Goal: Transaction & Acquisition: Purchase product/service

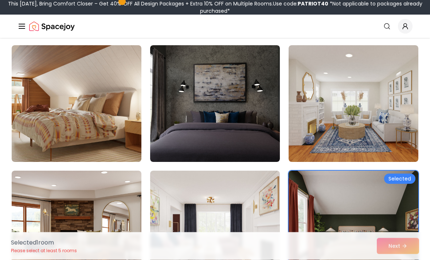
scroll to position [175, 0]
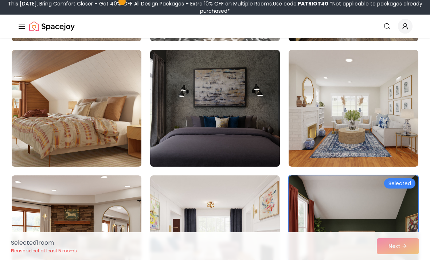
click at [77, 127] on img at bounding box center [76, 108] width 136 height 123
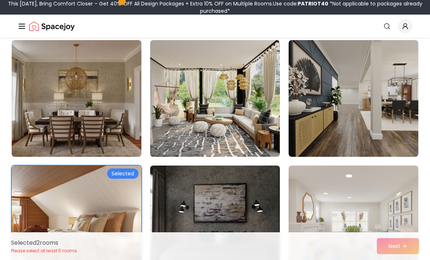
scroll to position [43, 0]
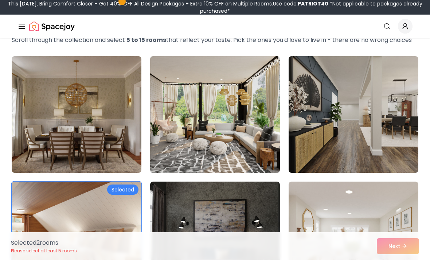
click at [236, 151] on img at bounding box center [215, 114] width 136 height 123
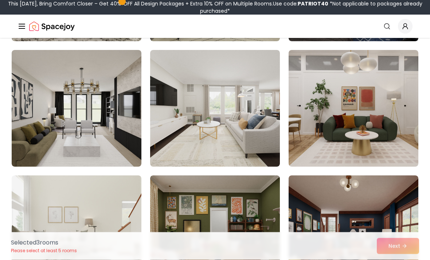
scroll to position [1429, 0]
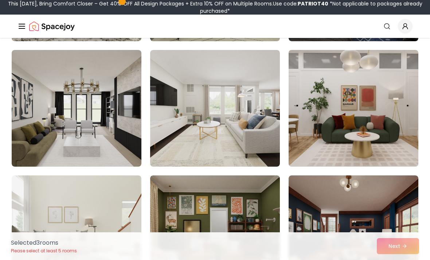
click at [365, 135] on img at bounding box center [354, 108] width 136 height 123
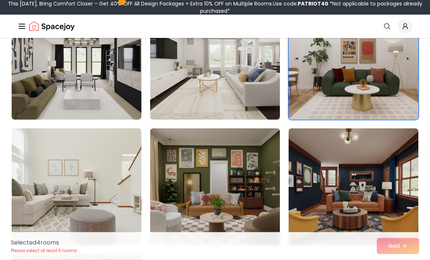
scroll to position [1476, 0]
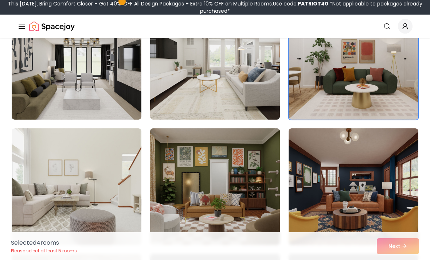
click at [183, 171] on img at bounding box center [215, 186] width 136 height 123
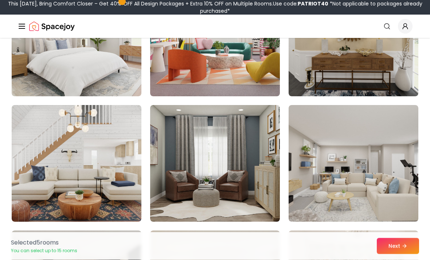
scroll to position [2252, 0]
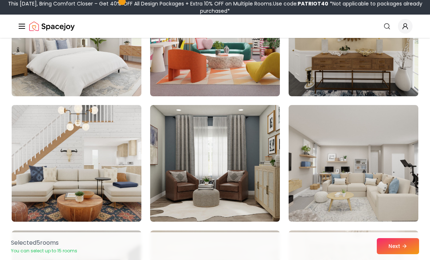
click at [116, 127] on img at bounding box center [76, 163] width 136 height 123
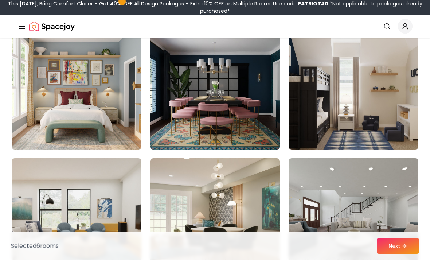
scroll to position [2576, 0]
click at [258, 132] on img at bounding box center [215, 91] width 136 height 123
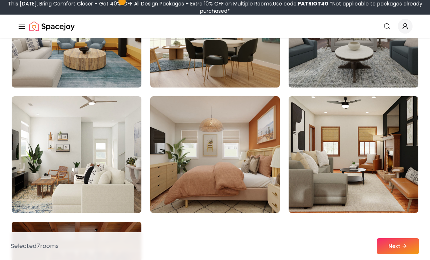
scroll to position [2767, 0]
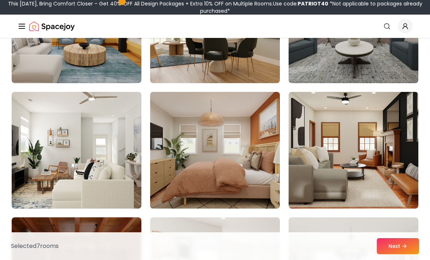
click at [258, 178] on img at bounding box center [215, 150] width 136 height 123
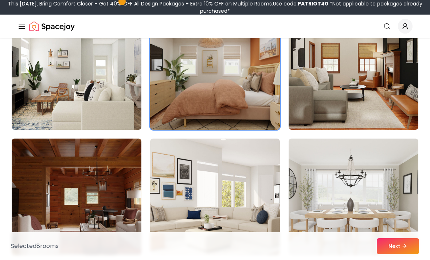
scroll to position [2846, 0]
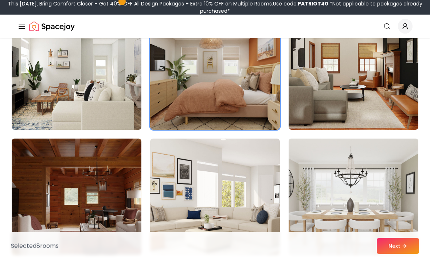
click at [328, 235] on img at bounding box center [354, 197] width 136 height 123
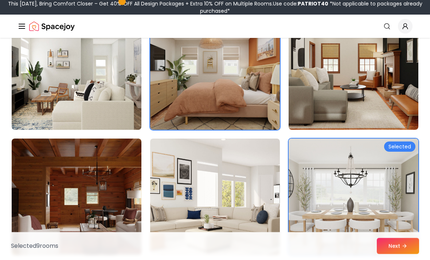
scroll to position [2846, 0]
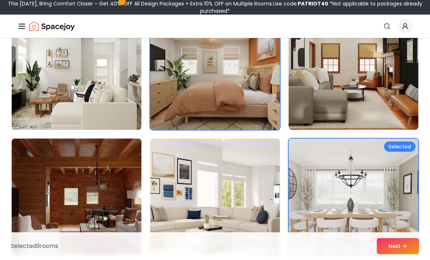
click at [132, 91] on img at bounding box center [76, 71] width 136 height 123
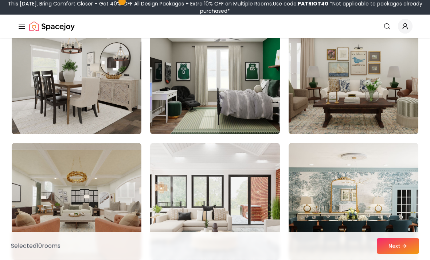
scroll to position [3469, 0]
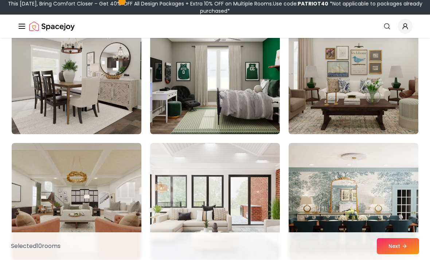
click at [392, 102] on img at bounding box center [354, 76] width 136 height 123
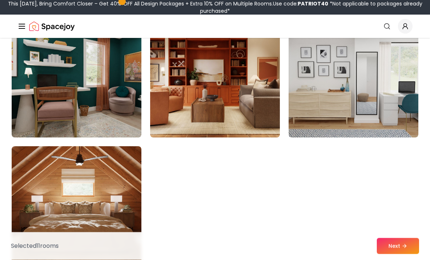
scroll to position [4093, 0]
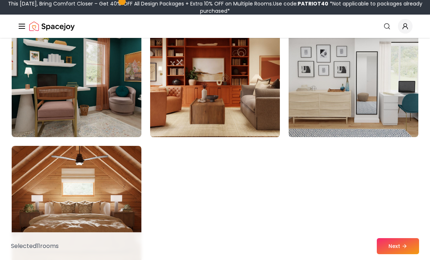
click at [230, 94] on img at bounding box center [215, 79] width 136 height 123
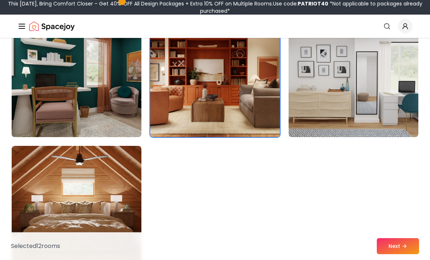
click at [127, 124] on img at bounding box center [76, 79] width 136 height 123
click at [400, 254] on button "Next" at bounding box center [398, 246] width 42 height 16
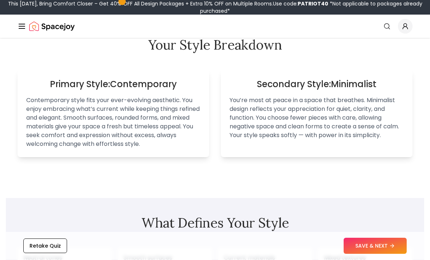
scroll to position [488, 0]
click at [384, 254] on button "SAVE & NEXT" at bounding box center [375, 246] width 63 height 16
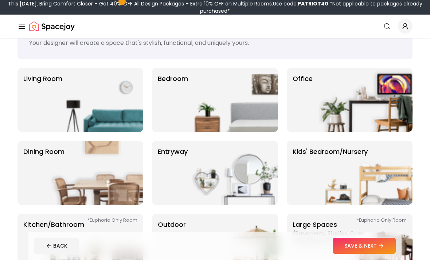
scroll to position [33, 0]
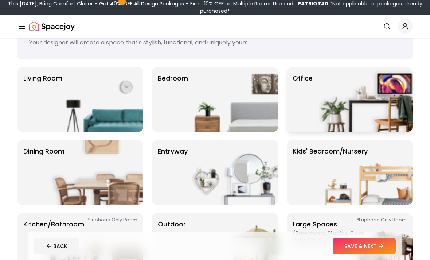
click at [396, 106] on img at bounding box center [365, 99] width 93 height 64
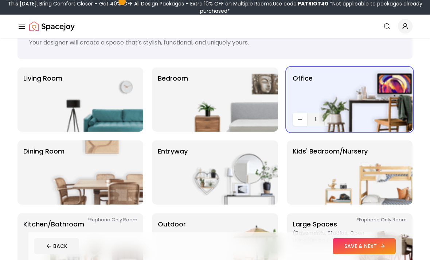
click at [370, 254] on button "SAVE & NEXT" at bounding box center [364, 246] width 63 height 16
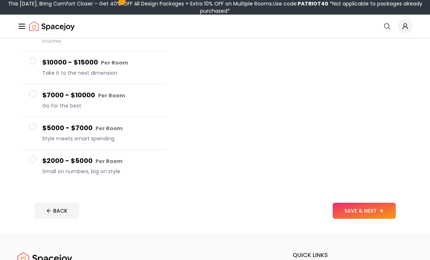
scroll to position [109, 0]
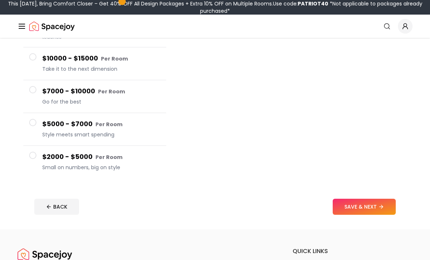
click at [80, 166] on span "Small on numbers, big on style" at bounding box center [101, 167] width 118 height 7
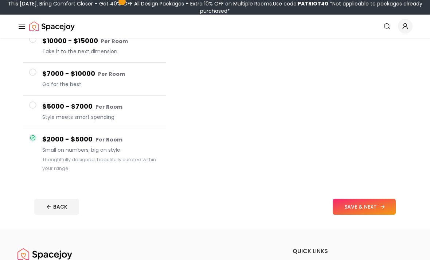
click at [353, 210] on button "SAVE & NEXT" at bounding box center [364, 207] width 63 height 16
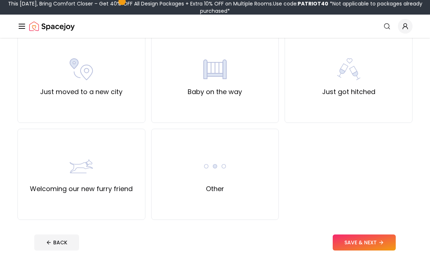
scroll to position [263, 0]
click at [220, 145] on div "Other" at bounding box center [215, 174] width 128 height 91
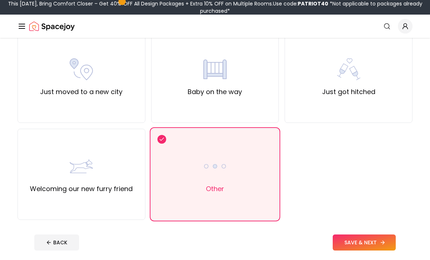
click at [370, 236] on button "SAVE & NEXT" at bounding box center [364, 243] width 63 height 16
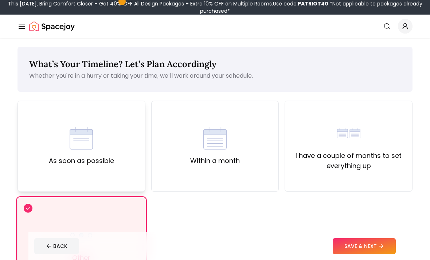
click at [97, 133] on div "As soon as possible" at bounding box center [81, 146] width 65 height 39
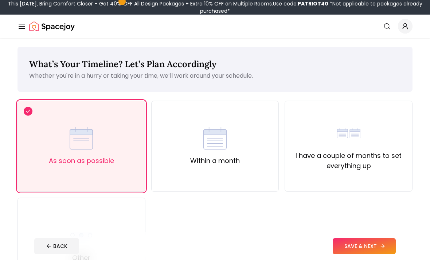
click at [373, 254] on button "SAVE & NEXT" at bounding box center [364, 246] width 63 height 16
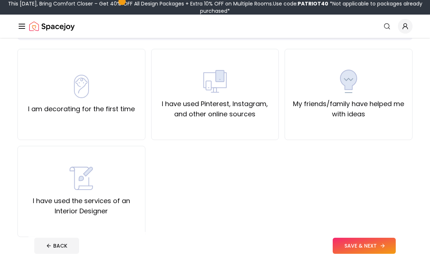
scroll to position [52, 0]
click at [247, 100] on label "I have used Pinterest, Instagram, and other online sources" at bounding box center [216, 109] width 116 height 20
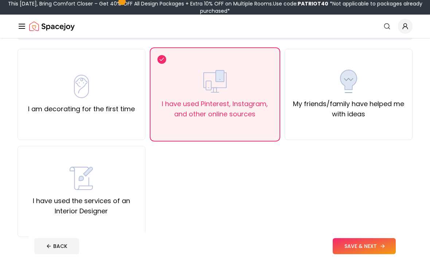
click at [371, 254] on button "SAVE & NEXT" at bounding box center [364, 246] width 63 height 16
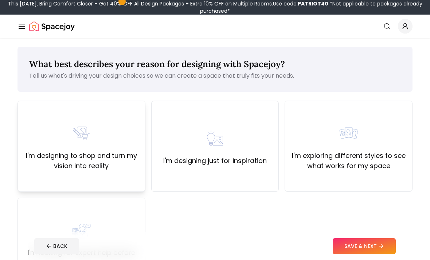
click at [54, 156] on label "I'm designing to shop and turn my vision into reality" at bounding box center [82, 161] width 116 height 20
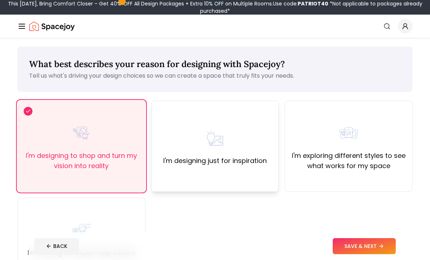
click at [218, 147] on img at bounding box center [215, 138] width 23 height 23
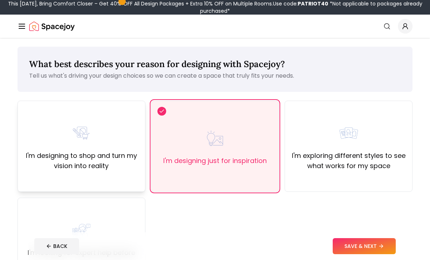
click at [30, 174] on div "I'm designing to shop and turn my vision into reality" at bounding box center [82, 146] width 128 height 91
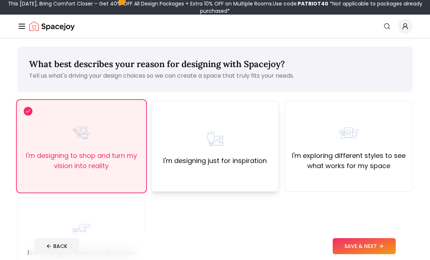
click at [247, 169] on div "I'm designing just for inspiration" at bounding box center [215, 146] width 128 height 91
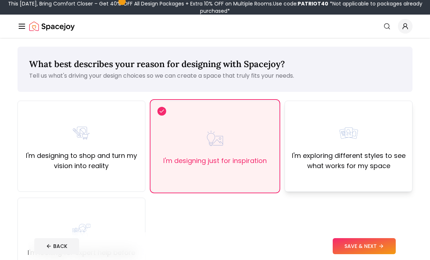
click at [382, 170] on label "I'm exploring different styles to see what works for my space" at bounding box center [349, 161] width 116 height 20
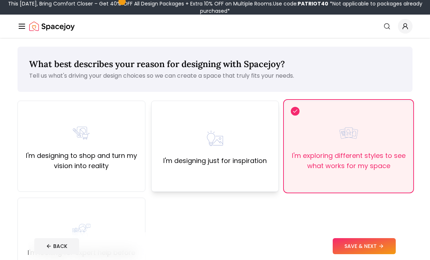
click at [245, 150] on div "I'm designing just for inspiration" at bounding box center [215, 146] width 104 height 39
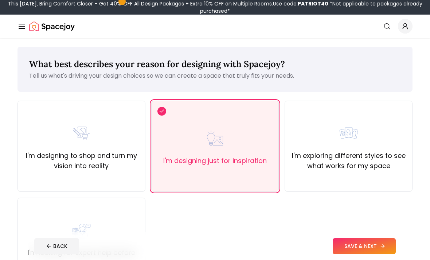
click at [357, 254] on button "SAVE & NEXT" at bounding box center [364, 246] width 63 height 16
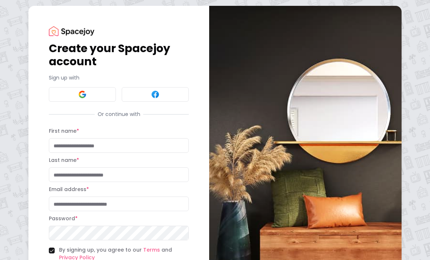
scroll to position [38, 0]
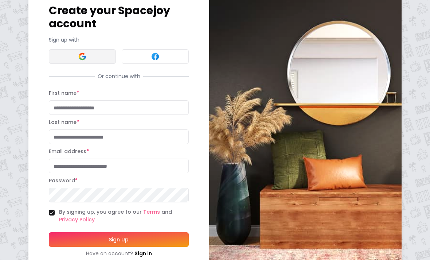
click at [76, 50] on button at bounding box center [82, 56] width 67 height 15
